Goal: Use online tool/utility: Utilize a website feature to perform a specific function

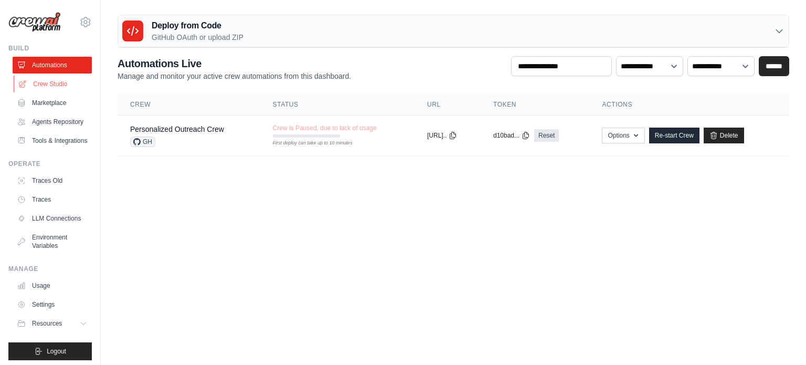
click at [52, 86] on link "Crew Studio" at bounding box center [53, 84] width 79 height 17
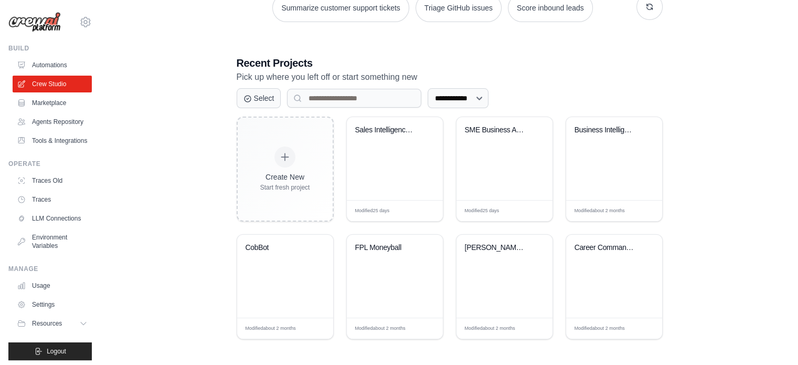
scroll to position [175, 0]
click at [386, 139] on div "Sales Intelligence & Lead Generatio..." at bounding box center [394, 137] width 79 height 24
click at [610, 157] on div "Business Intelligence Suite" at bounding box center [614, 157] width 96 height 83
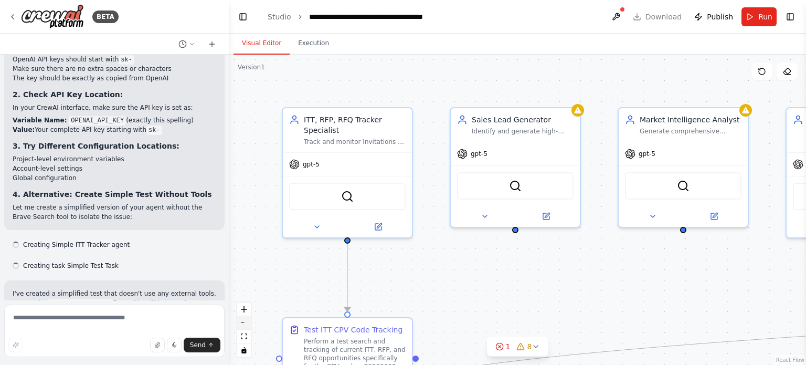
click at [243, 321] on button "zoom out" at bounding box center [244, 323] width 14 height 14
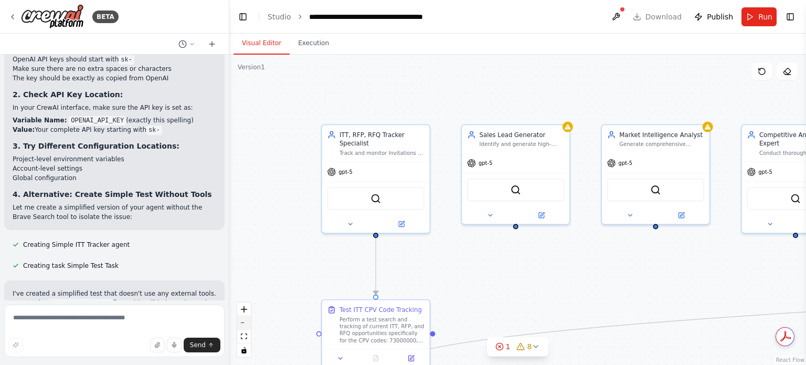
click at [243, 321] on button "zoom out" at bounding box center [244, 323] width 14 height 14
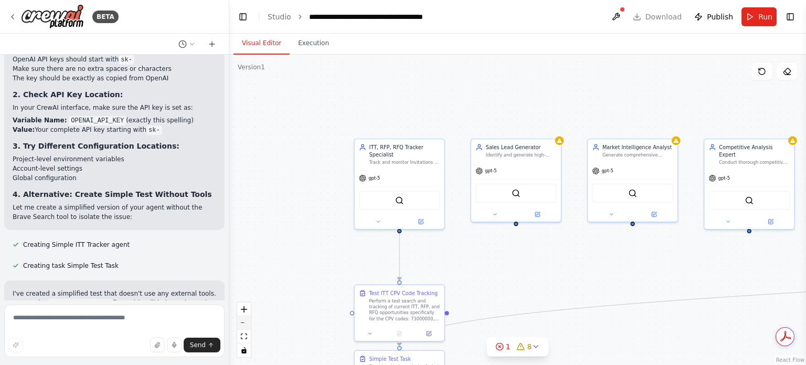
click at [243, 321] on button "zoom out" at bounding box center [244, 323] width 14 height 14
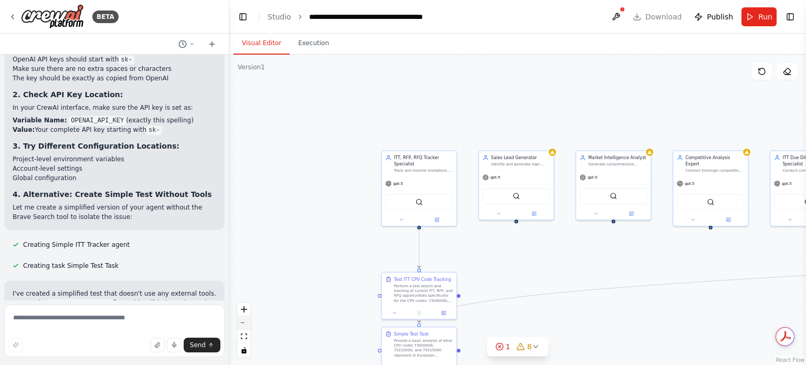
click at [243, 321] on button "zoom out" at bounding box center [244, 323] width 14 height 14
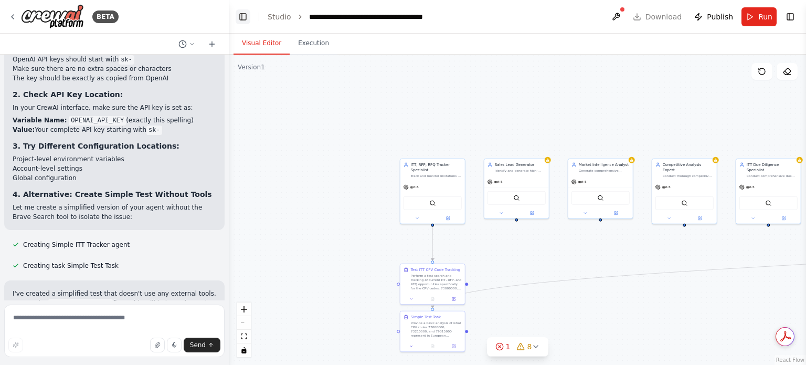
click at [241, 15] on button "Toggle Left Sidebar" at bounding box center [243, 16] width 15 height 15
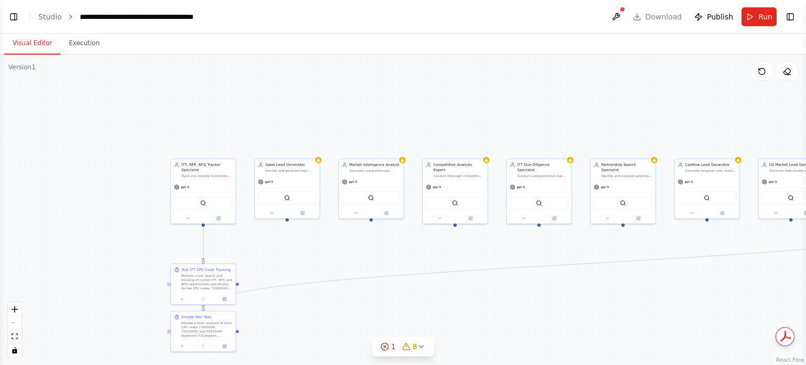
click at [14, 322] on div "React Flow controls" at bounding box center [15, 329] width 14 height 55
click at [15, 322] on div "React Flow controls" at bounding box center [15, 329] width 14 height 55
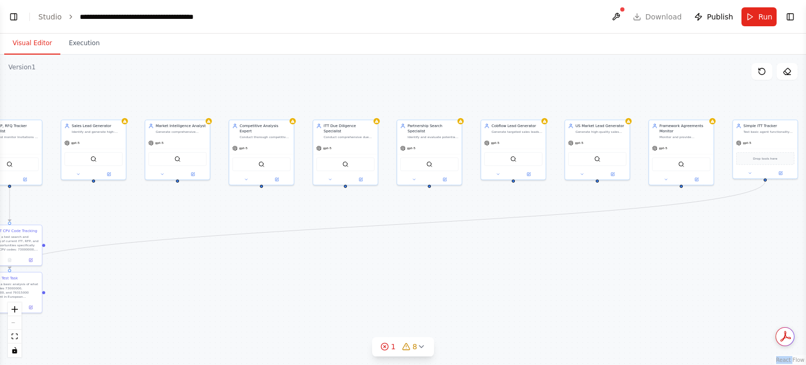
drag, startPoint x: 513, startPoint y: 306, endPoint x: 270, endPoint y: 296, distance: 243.1
click at [270, 296] on div ".deletable-edge-delete-btn { width: 20px; height: 20px; border: 0px solid #ffff…" at bounding box center [403, 210] width 806 height 310
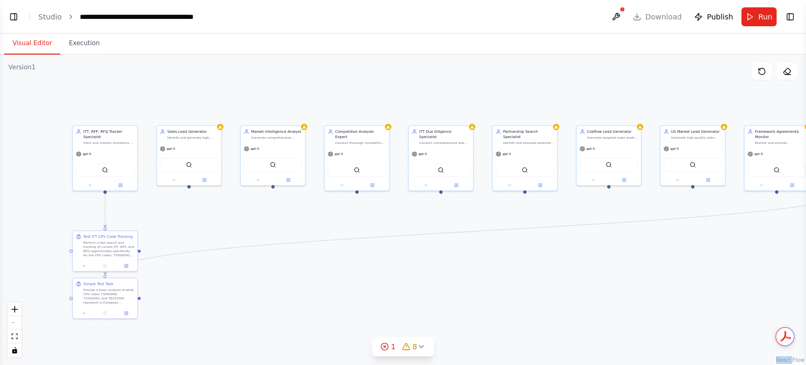
drag, startPoint x: 497, startPoint y: 289, endPoint x: 642, endPoint y: 266, distance: 146.6
click at [642, 266] on div ".deletable-edge-delete-btn { width: 20px; height: 20px; border: 0px solid #ffff…" at bounding box center [403, 210] width 806 height 310
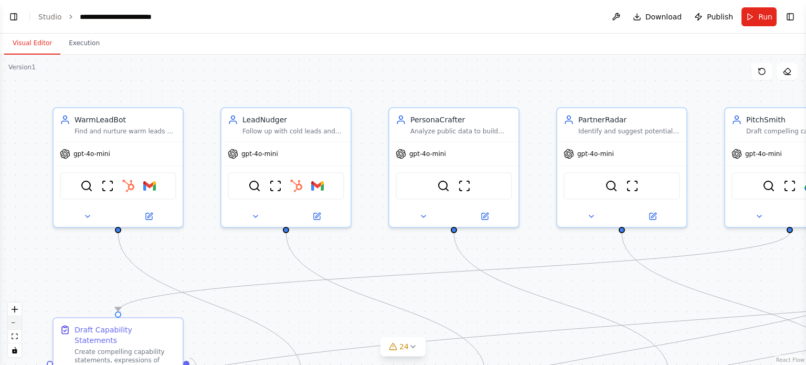
click at [15, 325] on button "zoom out" at bounding box center [15, 323] width 14 height 14
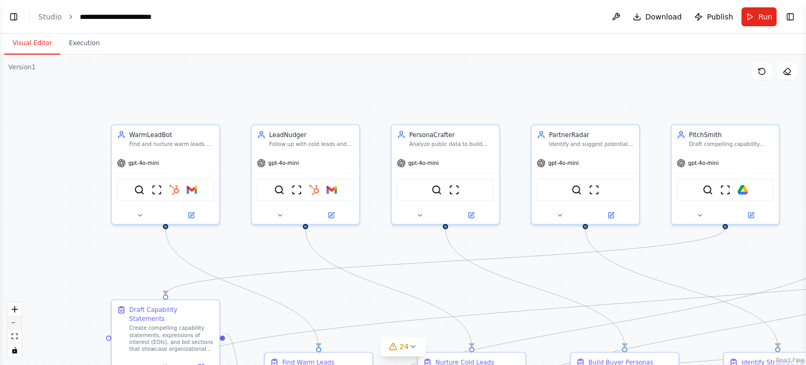
click at [15, 325] on button "zoom out" at bounding box center [15, 323] width 14 height 14
click at [15, 325] on div "React Flow controls" at bounding box center [15, 329] width 14 height 55
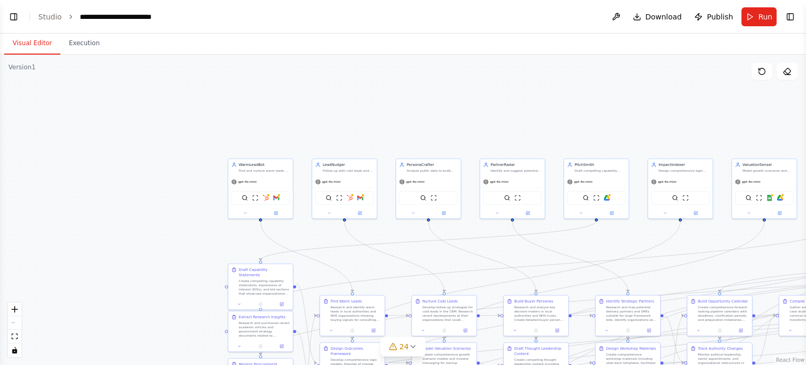
click at [15, 325] on div "React Flow controls" at bounding box center [15, 329] width 14 height 55
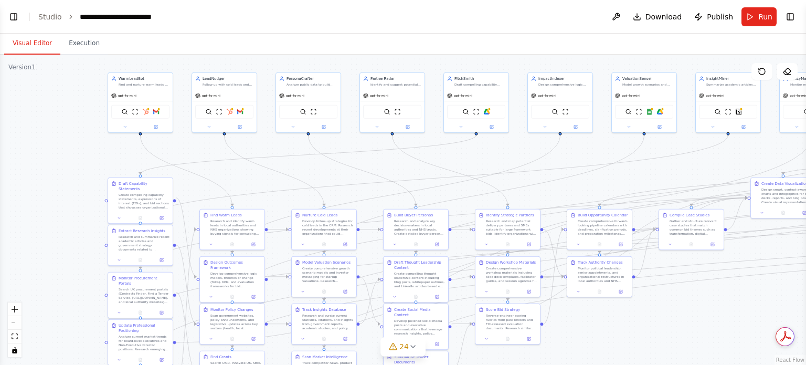
drag, startPoint x: 120, startPoint y: 249, endPoint x: 0, endPoint y: 163, distance: 147.8
click at [0, 163] on div ".deletable-edge-delete-btn { width: 20px; height: 20px; border: 0px solid #ffff…" at bounding box center [403, 210] width 806 height 310
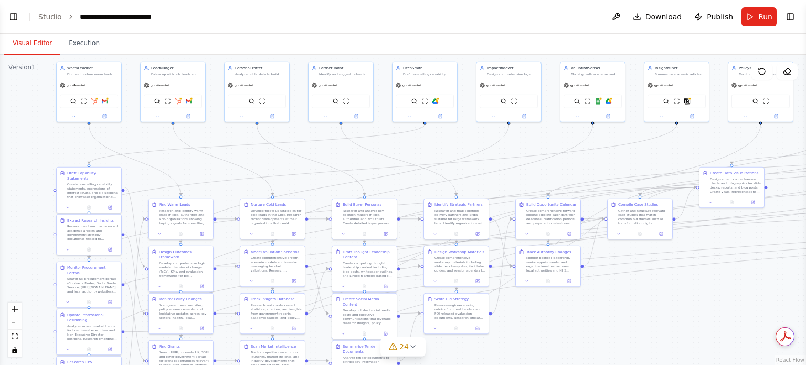
drag, startPoint x: 52, startPoint y: 205, endPoint x: 1, endPoint y: 195, distance: 52.5
click at [1, 195] on div ".deletable-edge-delete-btn { width: 20px; height: 20px; border: 0px solid #ffff…" at bounding box center [403, 210] width 806 height 310
